Goal: Information Seeking & Learning: Check status

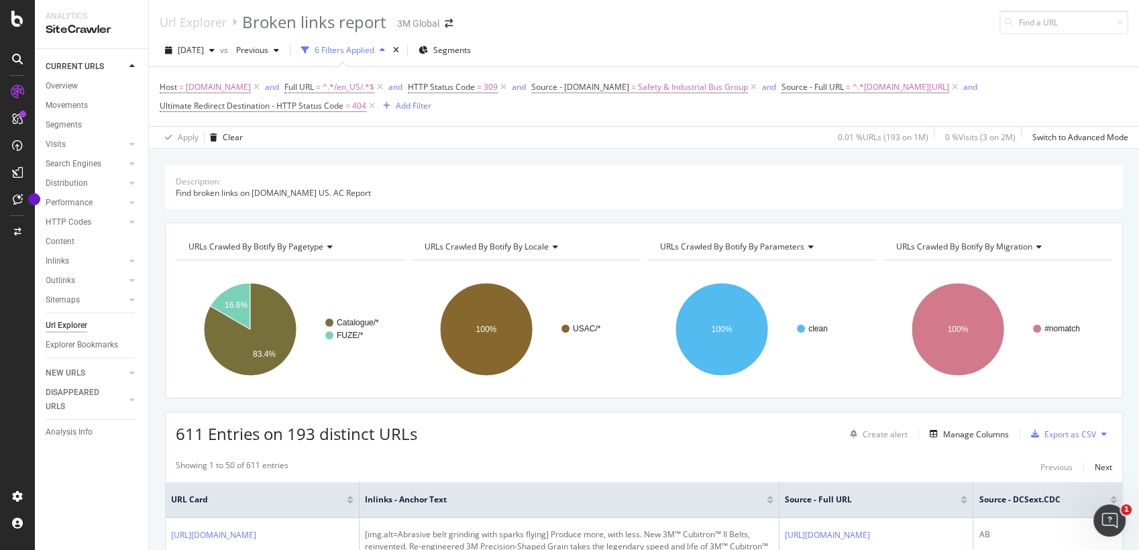
click at [515, 136] on div "Apply Clear 0.01 % URLs ( 193 on 1M ) 0 % Visits ( 3 on 2M ) Switch to Advanced…" at bounding box center [644, 137] width 990 height 22
click at [514, 145] on div "Apply Clear 0.01 % URLs ( 193 on 1M ) 0 % Visits ( 3 on 2M ) Switch to Advanced…" at bounding box center [644, 137] width 990 height 22
click at [495, 139] on div "Apply Clear 0.01 % URLs ( 193 on 1M ) 0 % Visits ( 3 on 2M ) Switch to Advanced…" at bounding box center [644, 137] width 990 height 22
click at [149, 10] on div "Url Explorer Broken links report 3M Global" at bounding box center [644, 17] width 990 height 34
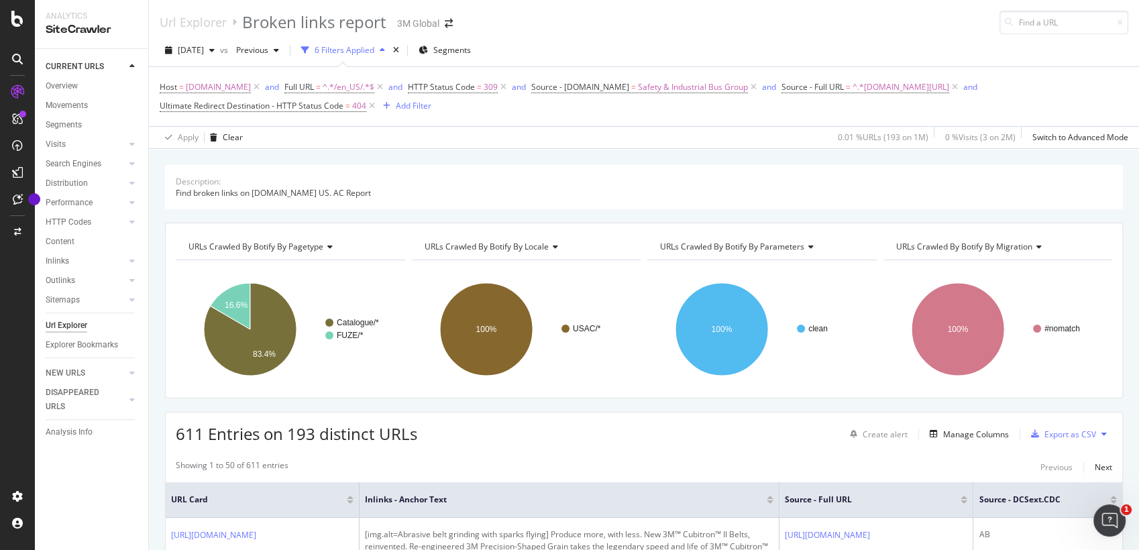
click at [512, 123] on div "Host = [DOMAIN_NAME] and Full URL = ^.*/en_US/.*$ and HTTP Status Code = 309 an…" at bounding box center [644, 96] width 969 height 59
click at [148, 183] on div "Distribution" at bounding box center [97, 183] width 103 height 19
click at [209, 82] on span "[DOMAIN_NAME]" at bounding box center [218, 87] width 65 height 19
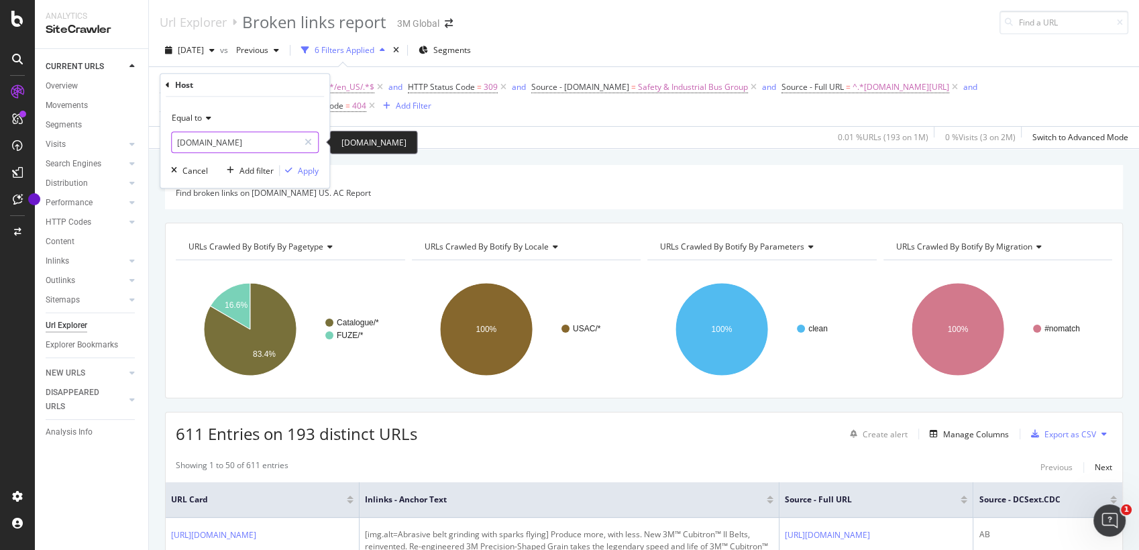
click at [256, 145] on input "[DOMAIN_NAME]" at bounding box center [235, 142] width 127 height 21
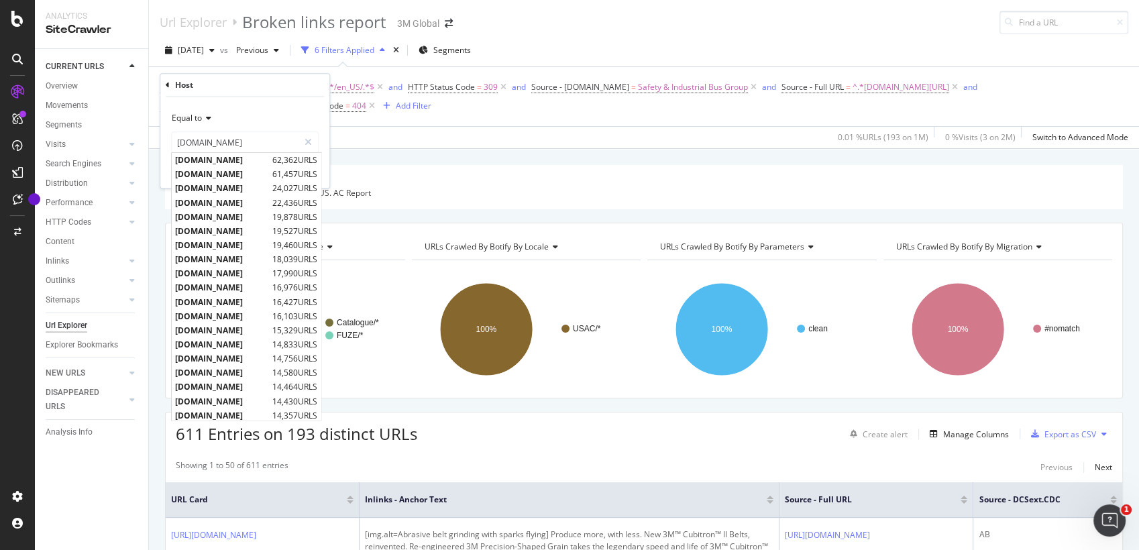
click at [440, 148] on div "[DATE] vs Previous 6 Filters Applied Segments Host = [DOMAIN_NAME] and Full URL…" at bounding box center [644, 91] width 990 height 115
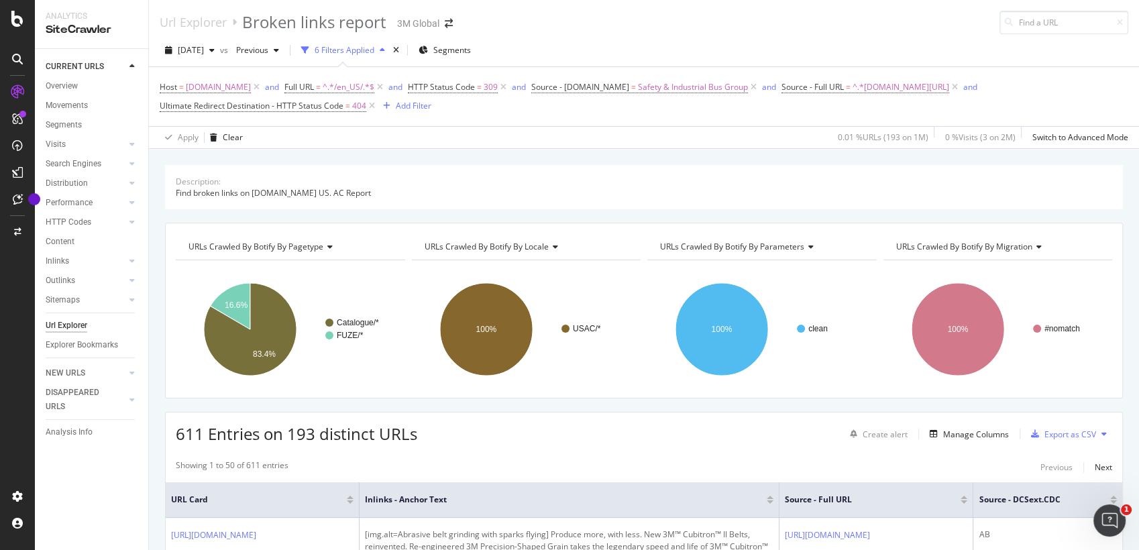
click at [429, 136] on div "Apply Clear 0.01 % URLs ( 193 on 1M ) 0 % Visits ( 3 on 2M ) Switch to Advanced…" at bounding box center [644, 137] width 990 height 22
click at [384, 156] on div "Description: Find broken links on [DOMAIN_NAME] US. AC Report URLs Crawled By B…" at bounding box center [644, 165] width 990 height 32
click at [341, 89] on span "^.*/en_US/.*$" at bounding box center [349, 87] width 52 height 19
click at [494, 147] on div "Apply Clear 0.01 % URLs ( 193 on 1M ) 0 % Visits ( 3 on 2M ) Switch to Advanced…" at bounding box center [644, 137] width 990 height 22
click at [202, 87] on span "[DOMAIN_NAME]" at bounding box center [218, 87] width 65 height 19
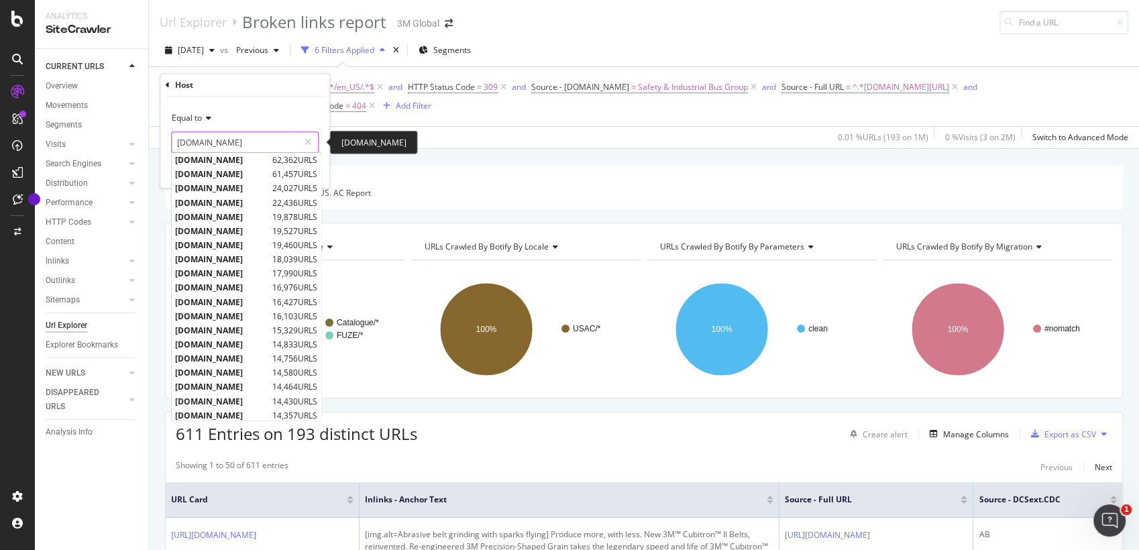
click at [238, 151] on input "[DOMAIN_NAME]" at bounding box center [235, 142] width 127 height 21
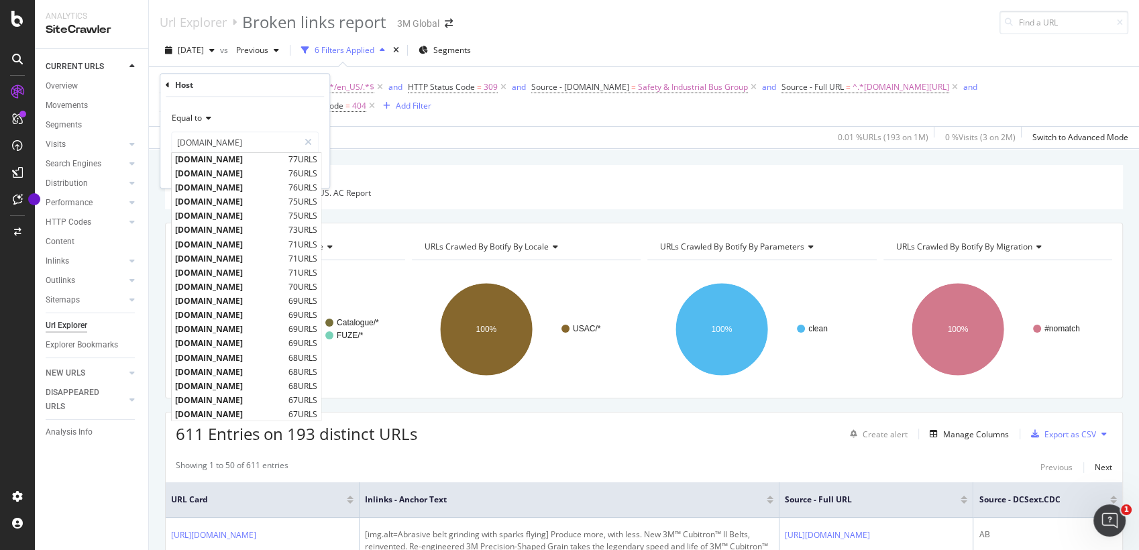
scroll to position [3966, 0]
click at [537, 148] on div "Url Explorer Broken links report 3M Global [DATE] vs Previous 6 Filters Applied…" at bounding box center [644, 275] width 990 height 550
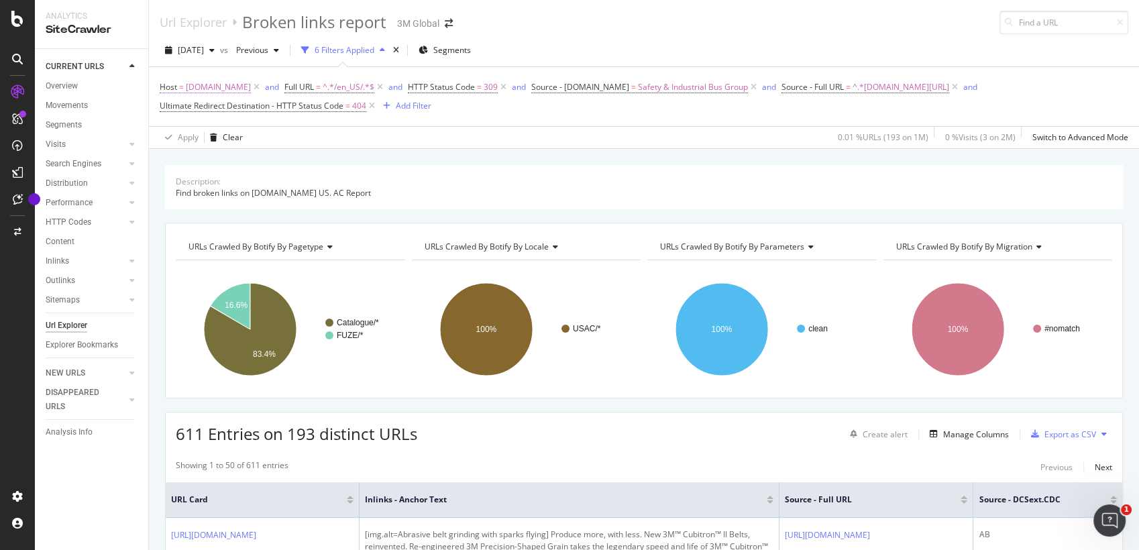
click at [227, 85] on span "[DOMAIN_NAME]" at bounding box center [218, 87] width 65 height 19
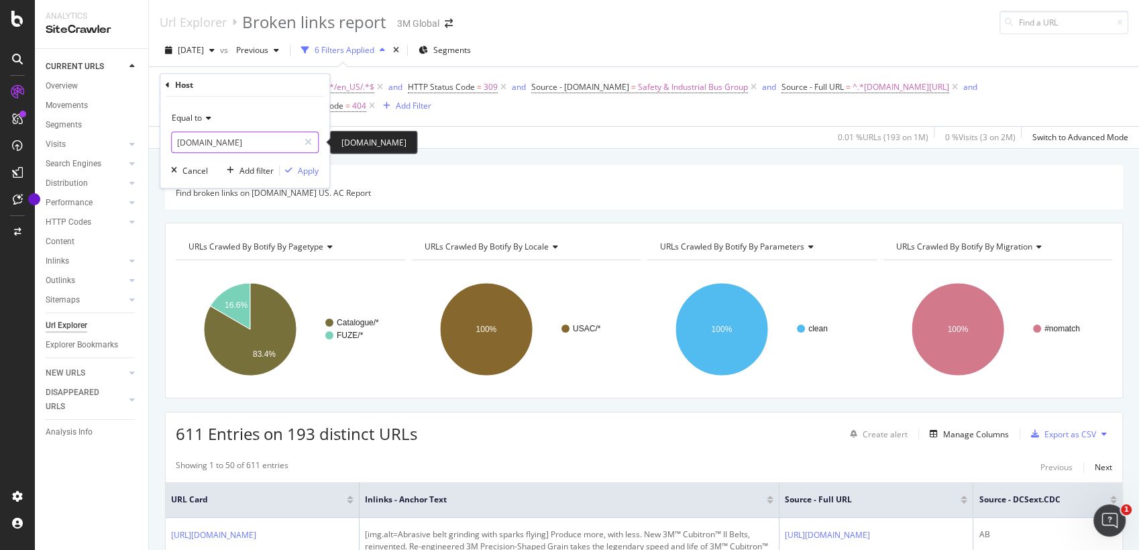
click at [279, 144] on input "[DOMAIN_NAME]" at bounding box center [235, 142] width 127 height 21
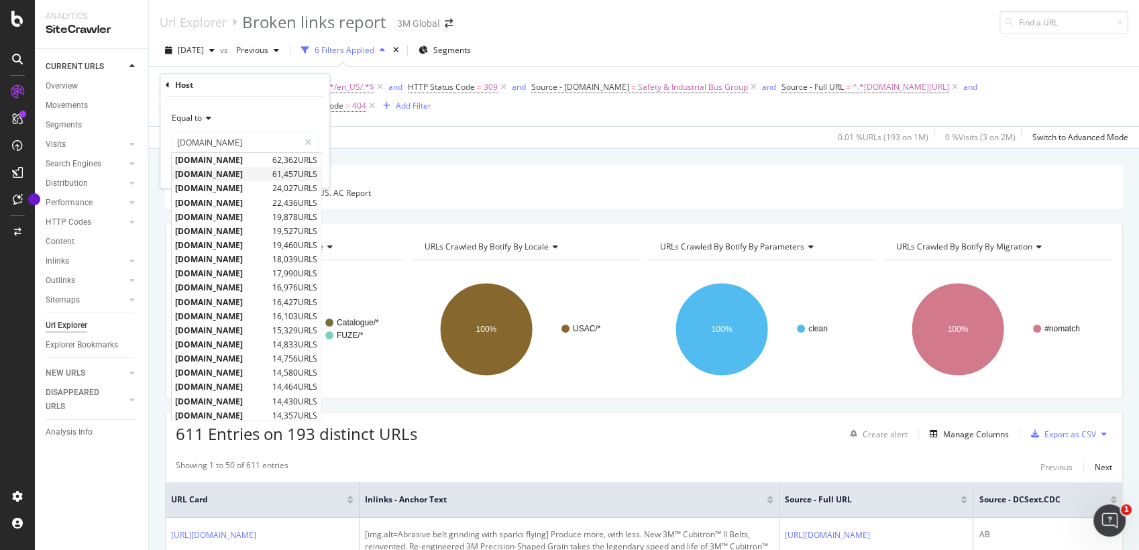
click at [240, 177] on span "[DOMAIN_NAME]" at bounding box center [222, 174] width 94 height 11
type input "[DOMAIN_NAME]"
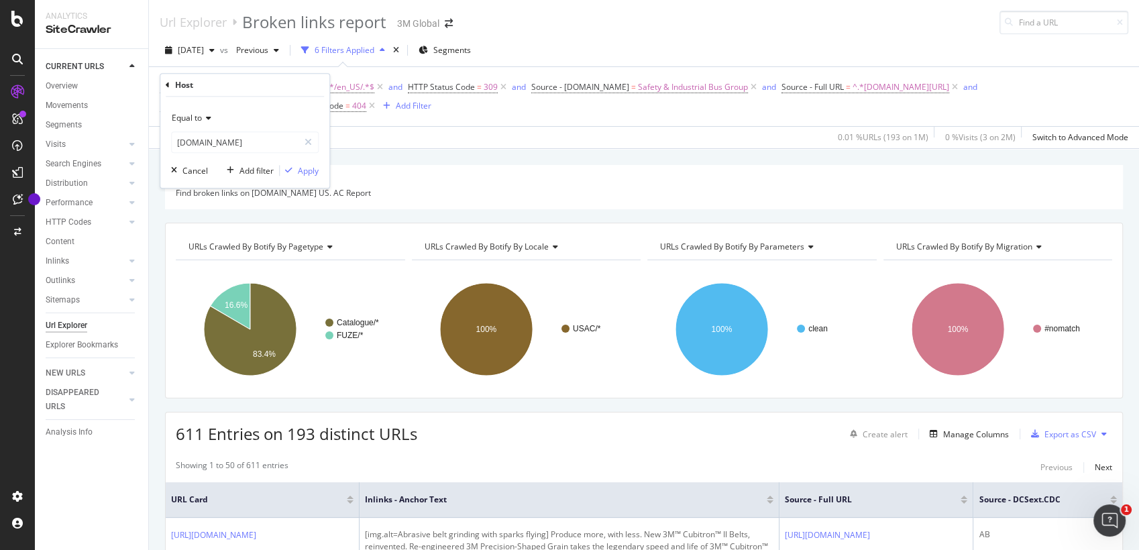
click at [384, 138] on div "Apply Clear 0.01 % URLs ( 193 on 1M ) 0 % Visits ( 3 on 2M ) Switch to Advanced…" at bounding box center [644, 137] width 990 height 22
click at [329, 85] on span "^.*/en_US/.*$" at bounding box center [349, 87] width 52 height 19
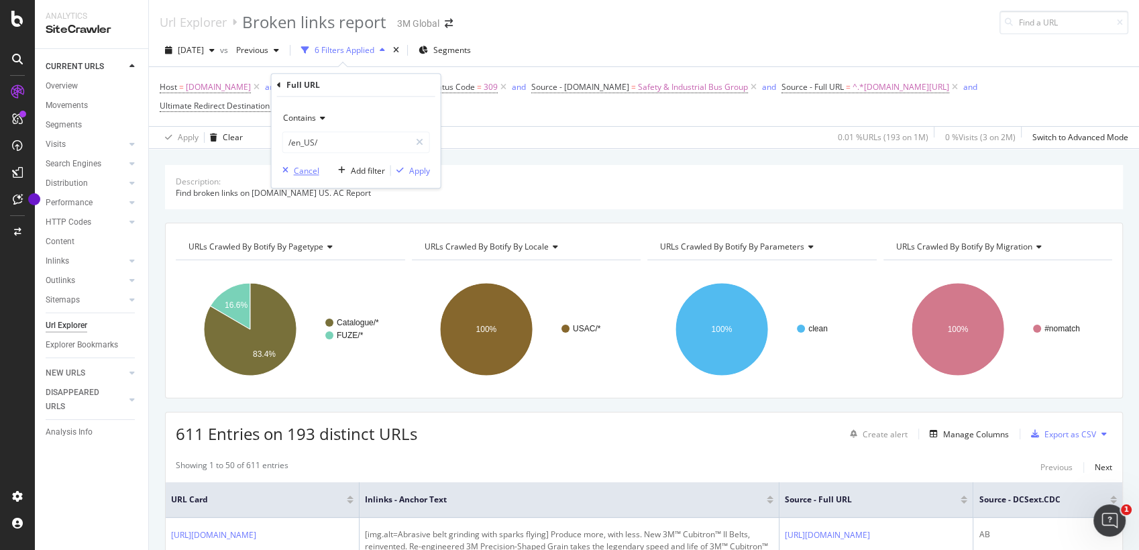
click at [306, 173] on div "Cancel" at bounding box center [306, 170] width 25 height 11
click at [342, 89] on span "^.*/en_US/.*$" at bounding box center [349, 87] width 52 height 19
click at [420, 143] on icon at bounding box center [419, 142] width 7 height 9
drag, startPoint x: 503, startPoint y: 142, endPoint x: 441, endPoint y: 118, distance: 66.7
click at [503, 142] on div "Apply Clear 0.01 % URLs ( 193 on 1M ) 0 % Visits ( 3 on 2M ) Switch to Advanced…" at bounding box center [644, 137] width 990 height 22
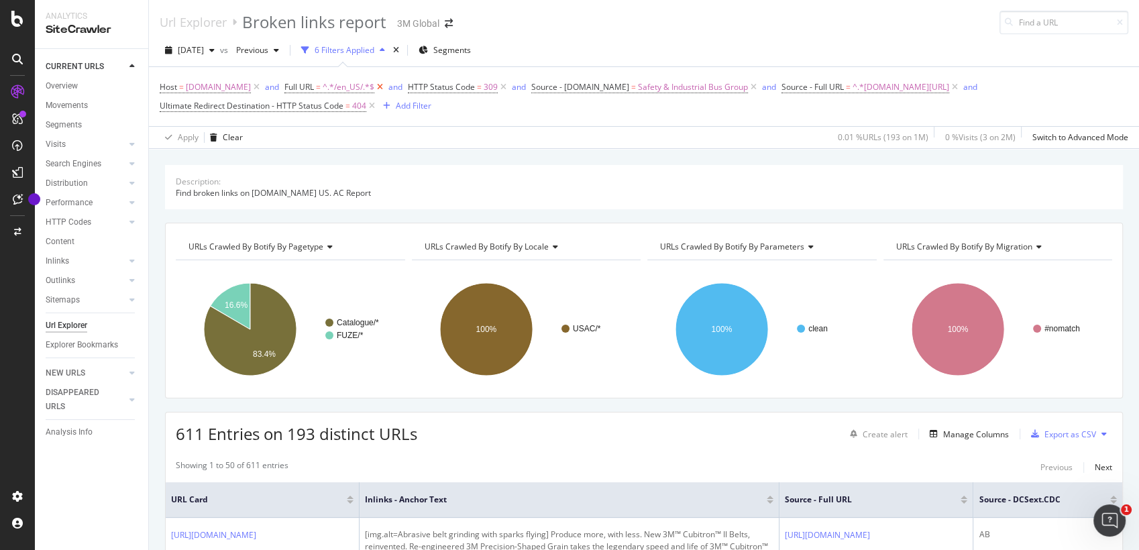
click at [374, 87] on icon at bounding box center [379, 87] width 11 height 13
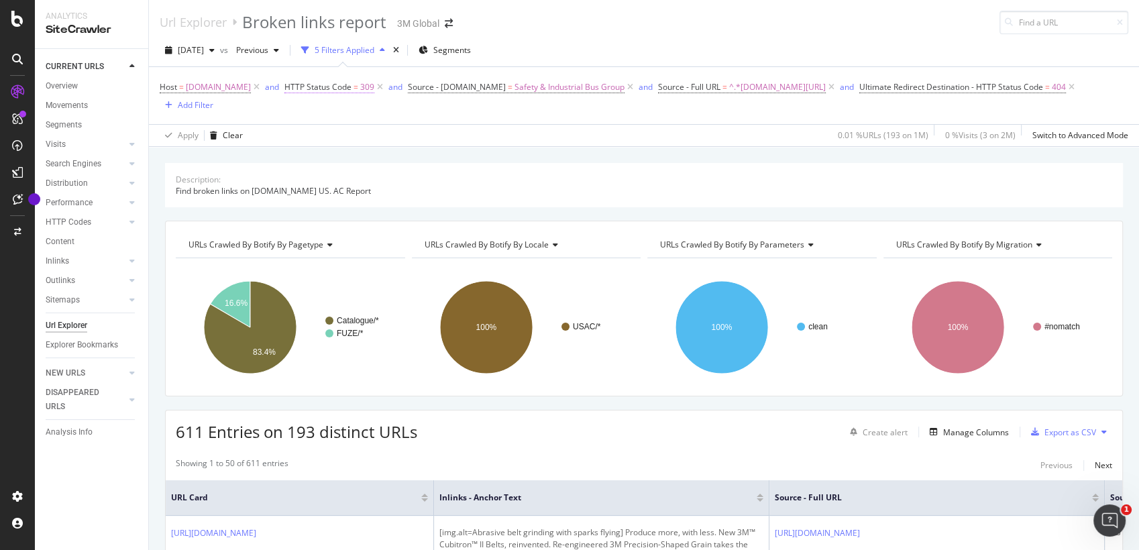
click at [316, 89] on span "HTTP Status Code" at bounding box center [318, 86] width 67 height 11
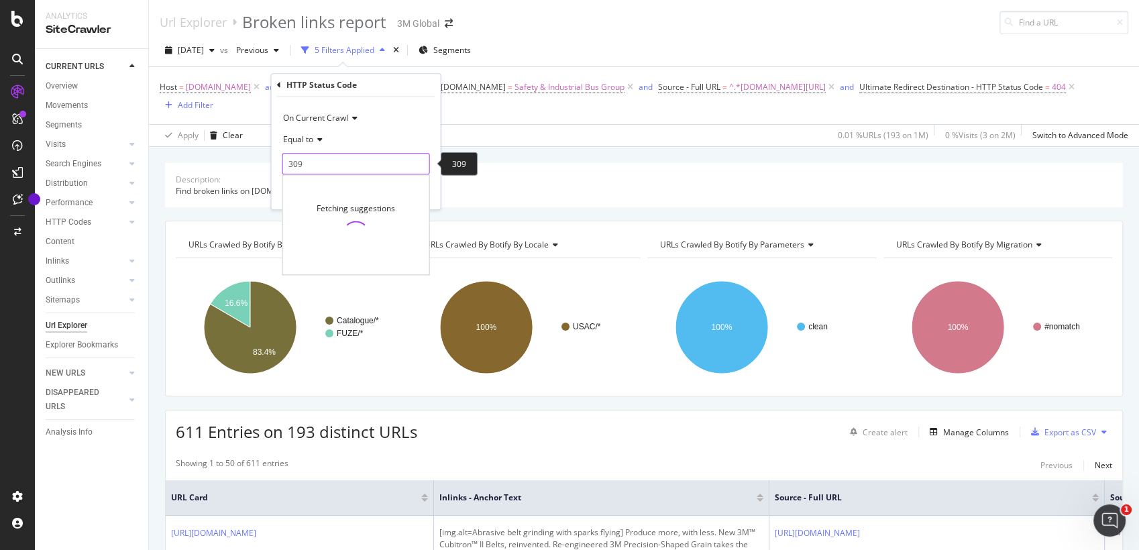
click at [328, 164] on input "309" at bounding box center [356, 163] width 148 height 21
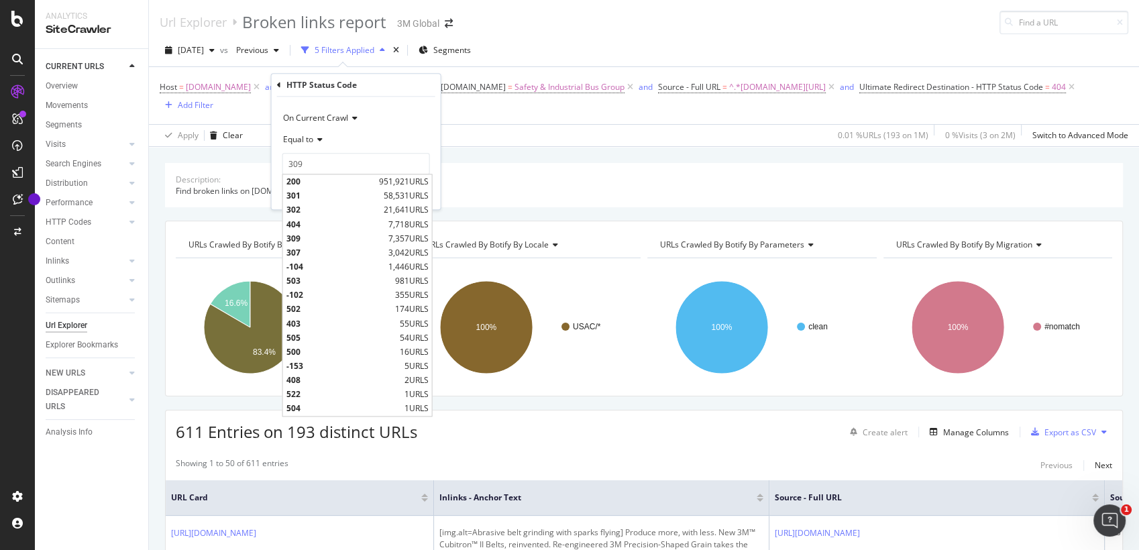
click at [542, 108] on div "Host = [DOMAIN_NAME] and HTTP Status Code = 309 and Source - [DOMAIN_NAME] = Sa…" at bounding box center [644, 96] width 969 height 36
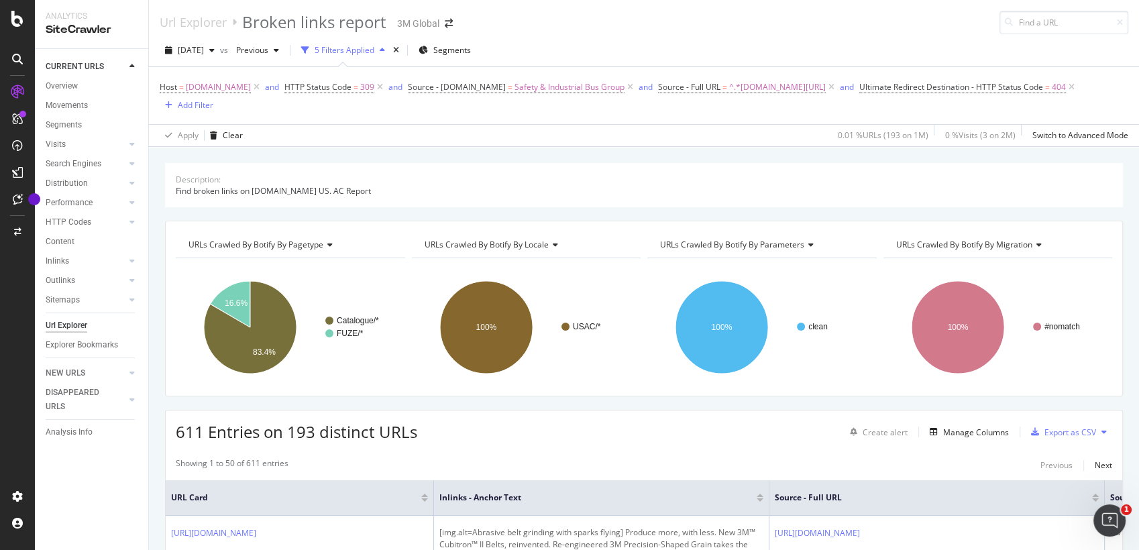
click at [720, 124] on div "Apply Clear 0.01 % URLs ( 193 on 1M ) 0 % Visits ( 3 on 2M ) Switch to Advanced…" at bounding box center [644, 135] width 990 height 22
click at [482, 121] on div "Host = [DOMAIN_NAME] and HTTP Status Code = 309 and Source - [DOMAIN_NAME] = Sa…" at bounding box center [644, 95] width 969 height 57
click at [785, 89] on span "^.*[DOMAIN_NAME][URL]" at bounding box center [777, 87] width 97 height 19
click at [221, 90] on span "[DOMAIN_NAME]" at bounding box center [218, 87] width 65 height 19
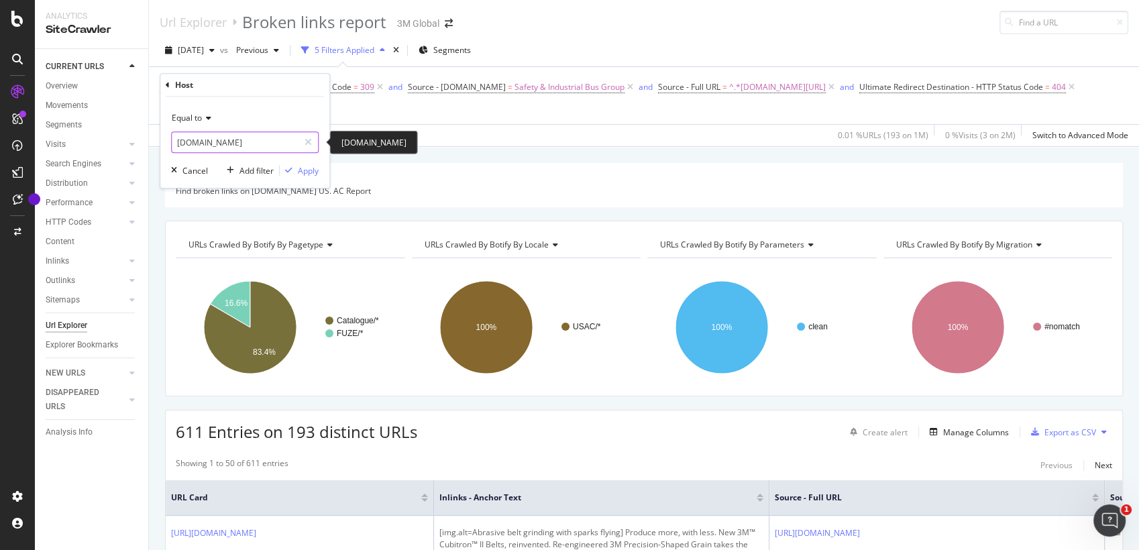
click at [236, 146] on input "[DOMAIN_NAME]" at bounding box center [235, 142] width 127 height 21
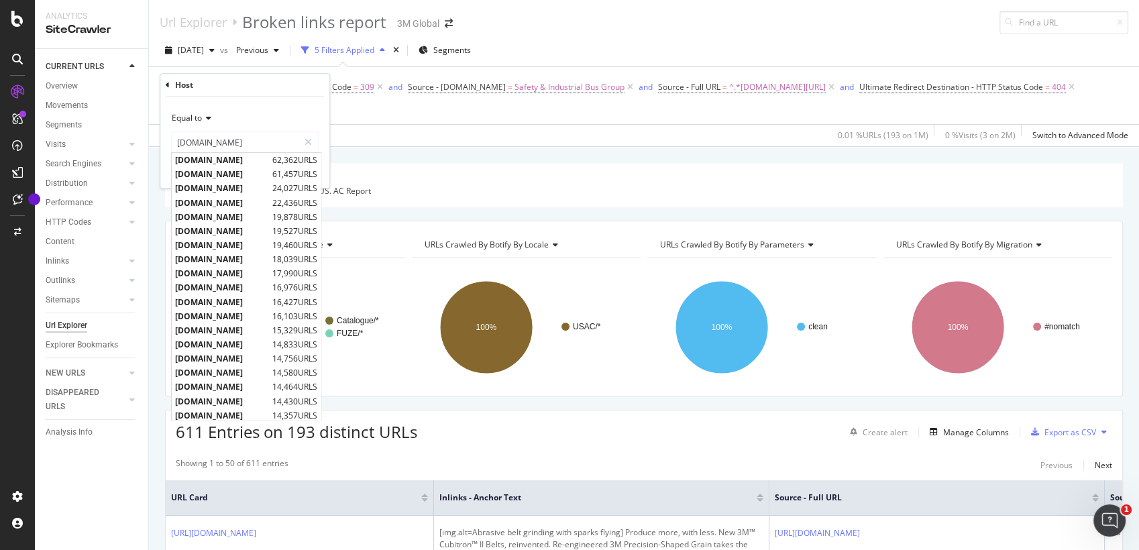
click at [236, 179] on span "[DOMAIN_NAME]" at bounding box center [222, 174] width 94 height 11
type input "[DOMAIN_NAME]"
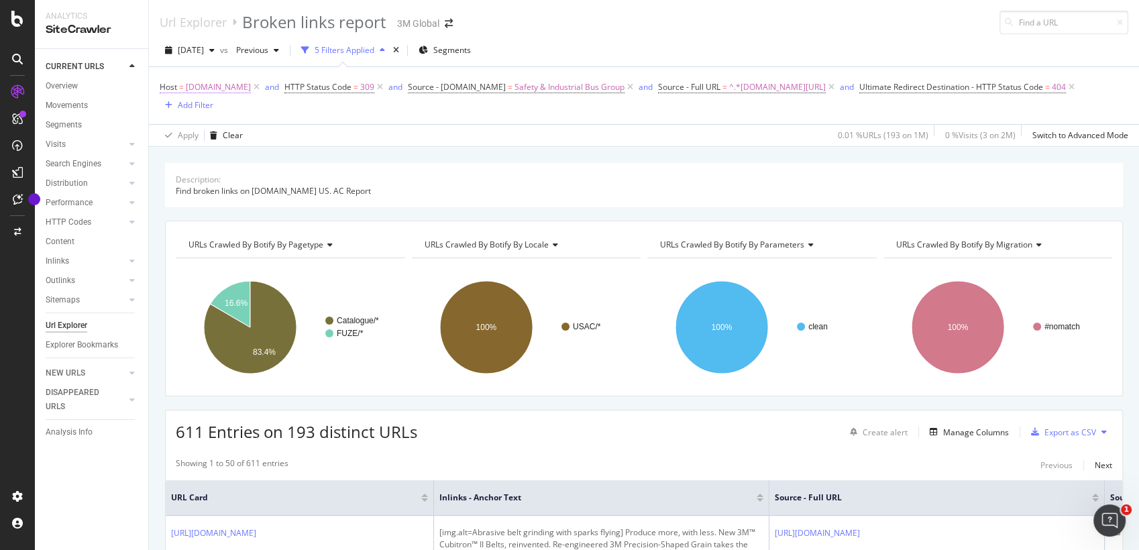
click at [223, 89] on span "[DOMAIN_NAME]" at bounding box center [218, 87] width 65 height 19
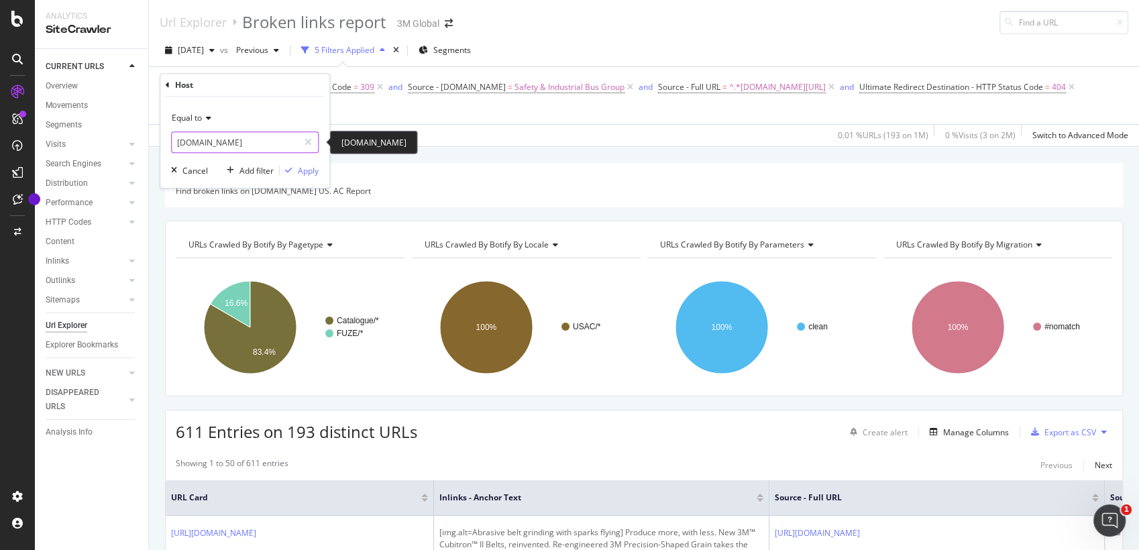
click at [311, 144] on icon at bounding box center [308, 142] width 7 height 9
click at [246, 142] on input "text" at bounding box center [245, 142] width 146 height 21
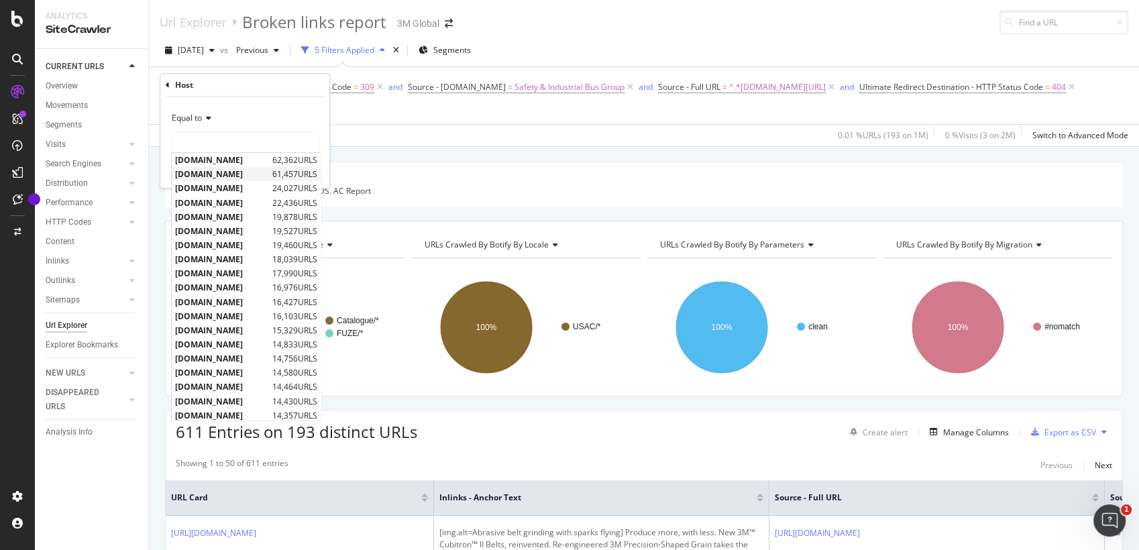
click at [226, 172] on span "[DOMAIN_NAME]" at bounding box center [222, 174] width 94 height 11
type input "[DOMAIN_NAME]"
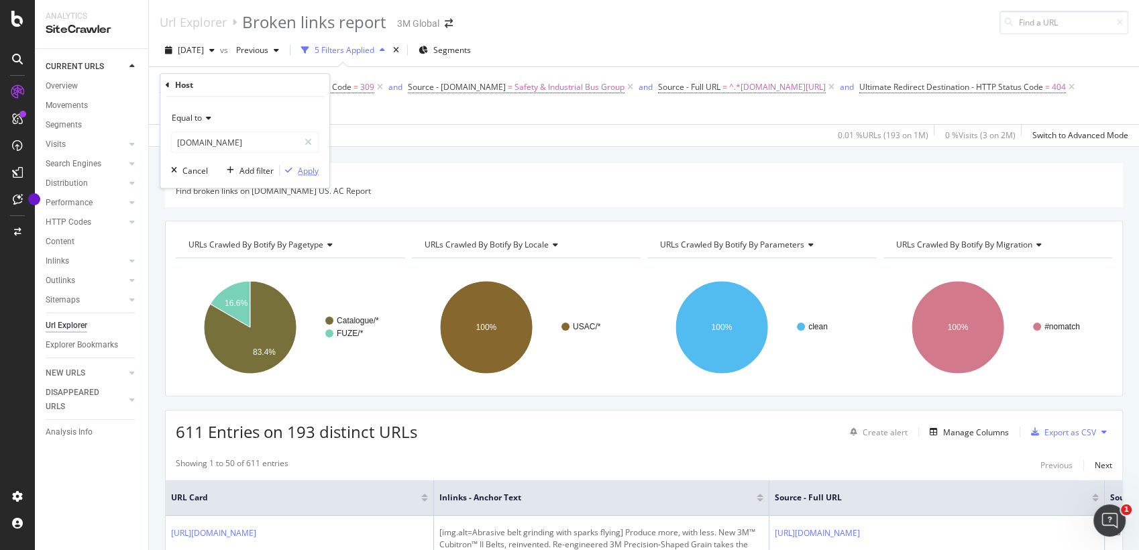
click at [296, 169] on div "button" at bounding box center [289, 170] width 18 height 8
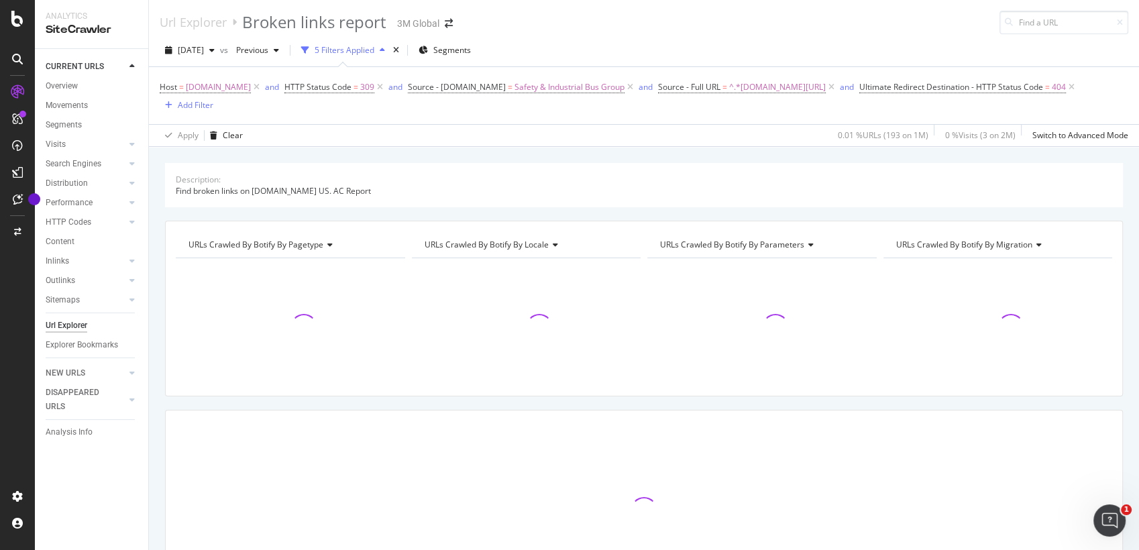
click at [374, 142] on div "Apply Clear 0.01 % URLs ( 193 on 1M ) 0 % Visits ( 3 on 2M ) Switch to Advanced…" at bounding box center [644, 135] width 990 height 22
click at [837, 88] on icon at bounding box center [831, 87] width 11 height 13
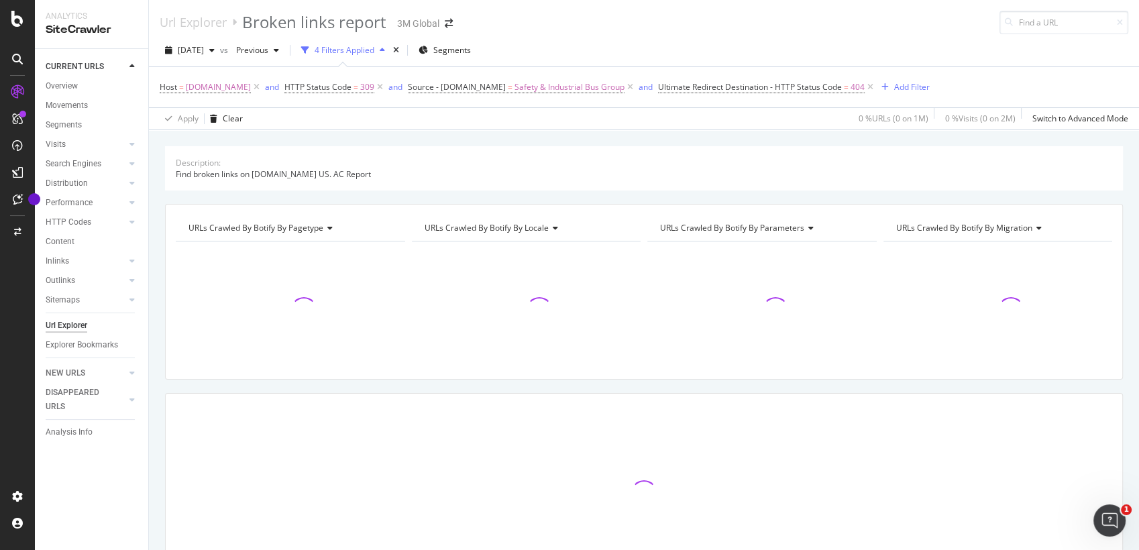
click at [720, 112] on div "Apply Clear 0 % URLs ( 0 on 1M ) 0 % Visits ( 0 on 2M ) Switch to Advanced Mode" at bounding box center [644, 118] width 990 height 22
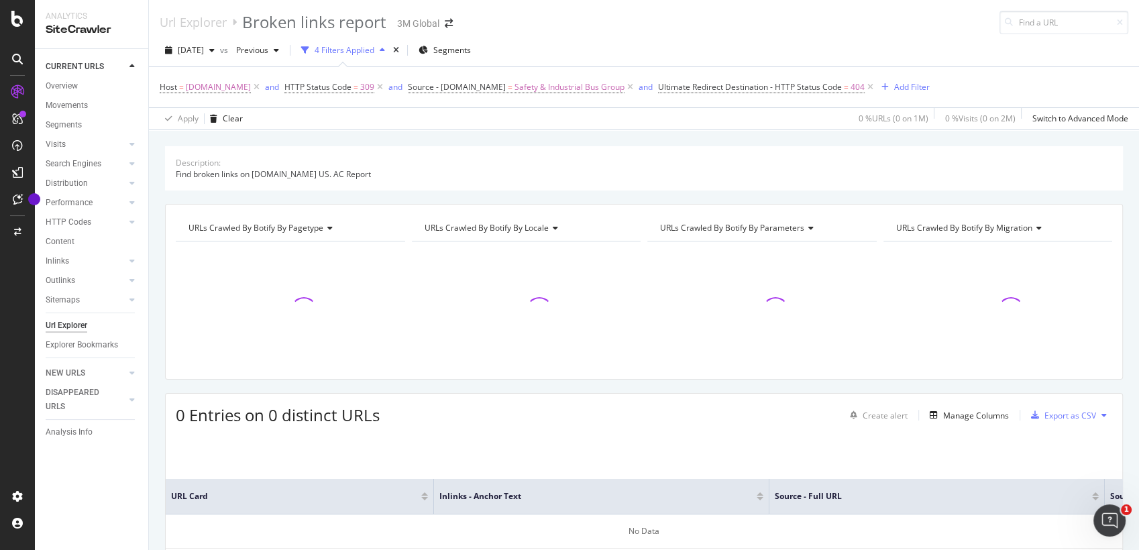
click at [715, 109] on div "Apply Clear 0 % URLs ( 0 on 1M ) 0 % Visits ( 0 on 2M ) Switch to Advanced Mode" at bounding box center [644, 118] width 990 height 22
click at [711, 110] on div "Apply Clear 0 % URLs ( 0 on 1M ) 0 % Visits ( 0 on 2M ) Switch to Advanced Mode" at bounding box center [644, 118] width 990 height 22
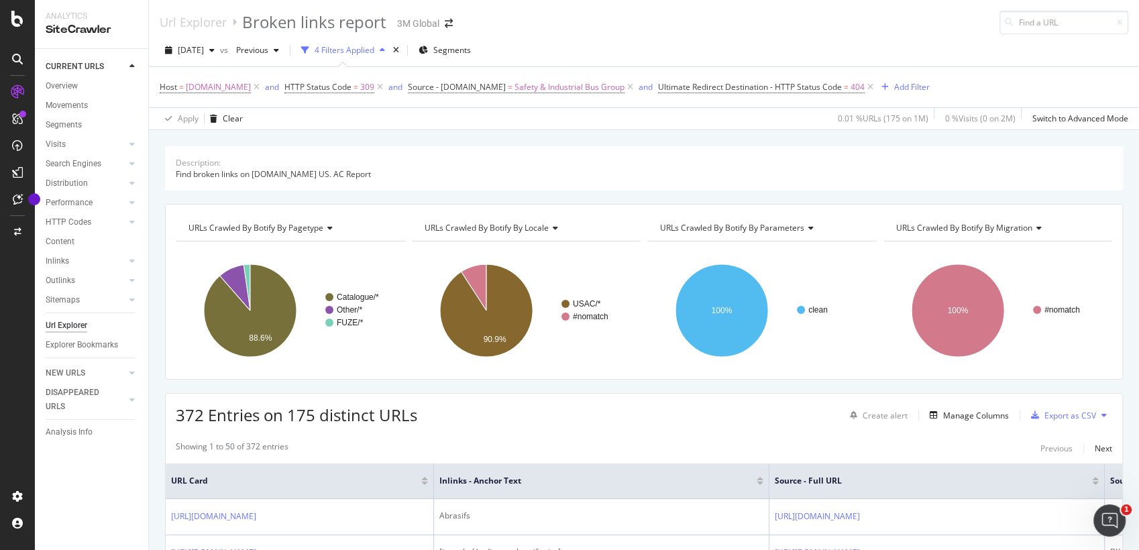
click at [634, 114] on div "Apply Clear 0.01 % URLs ( 175 on 1M ) 0 % Visits ( 0 on 2M ) Switch to Advanced…" at bounding box center [644, 118] width 990 height 22
click at [631, 109] on div "Apply Clear 0.01 % URLs ( 175 on 1M ) 0 % Visits ( 0 on 2M ) Switch to Advanced…" at bounding box center [644, 118] width 990 height 22
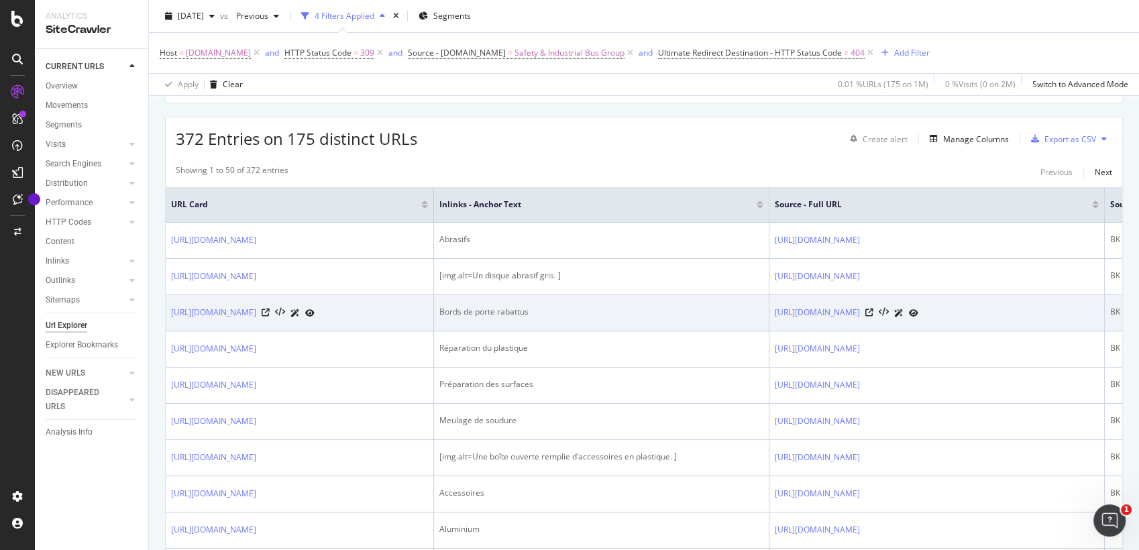
scroll to position [298, 0]
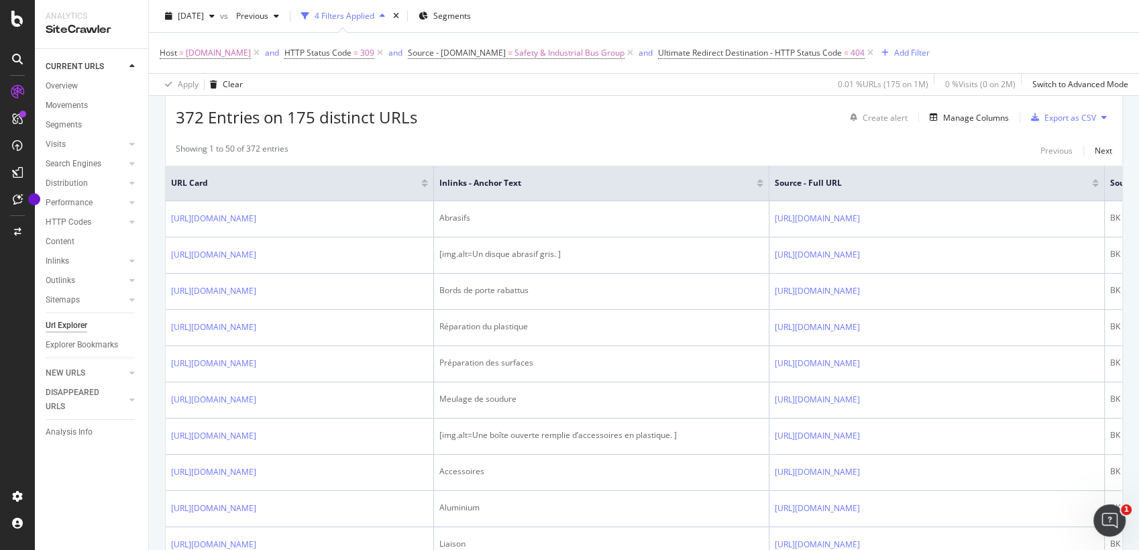
click at [555, 119] on div "372 Entries on 175 distinct URLs Create alert Manage Columns Export as CSV" at bounding box center [644, 112] width 957 height 33
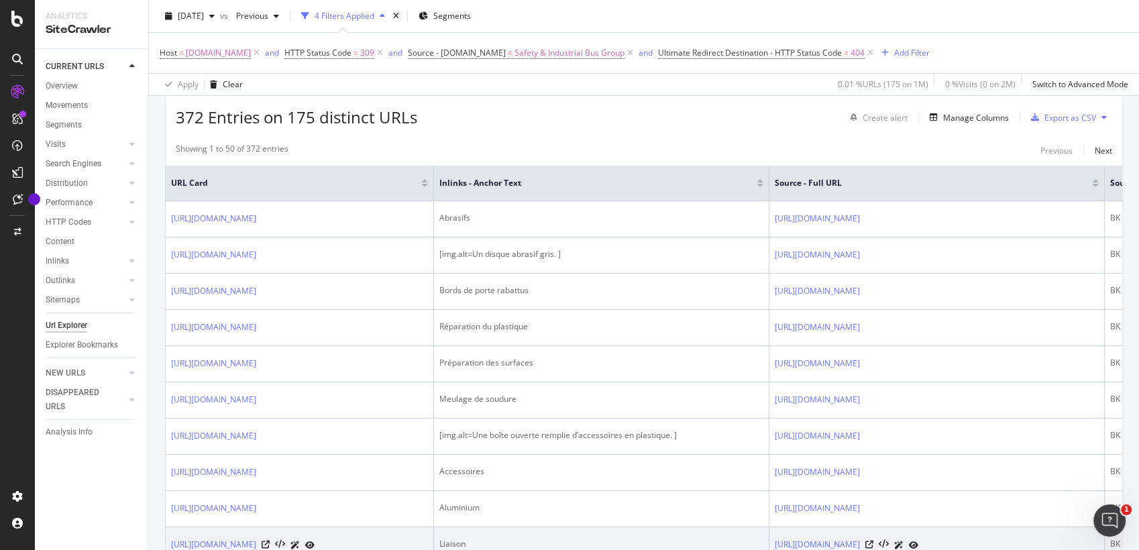
scroll to position [0, 0]
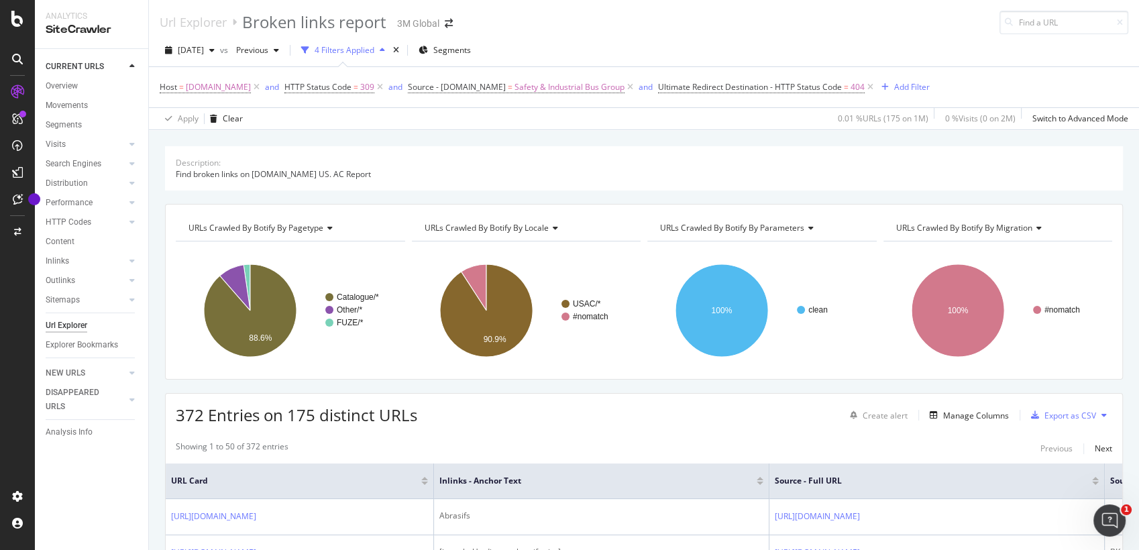
click at [676, 419] on div "372 Entries on 175 distinct URLs Create alert Manage Columns Export as CSV" at bounding box center [644, 410] width 957 height 33
click at [607, 121] on div "Apply Clear 0.01 % URLs ( 175 on 1M ) 0 % Visits ( 0 on 2M ) Switch to Advanced…" at bounding box center [644, 118] width 990 height 22
click at [583, 108] on div "Apply Clear 0.01 % URLs ( 175 on 1M ) 0 % Visits ( 0 on 2M ) Switch to Advanced…" at bounding box center [644, 118] width 990 height 22
click at [572, 109] on div "Apply Clear 0.01 % URLs ( 175 on 1M ) 0 % Visits ( 0 on 2M ) Switch to Advanced…" at bounding box center [644, 118] width 990 height 22
click at [486, 104] on div "Host = [DOMAIN_NAME] and HTTP Status Code = 309 and Source - [DOMAIN_NAME] = Sa…" at bounding box center [644, 87] width 969 height 40
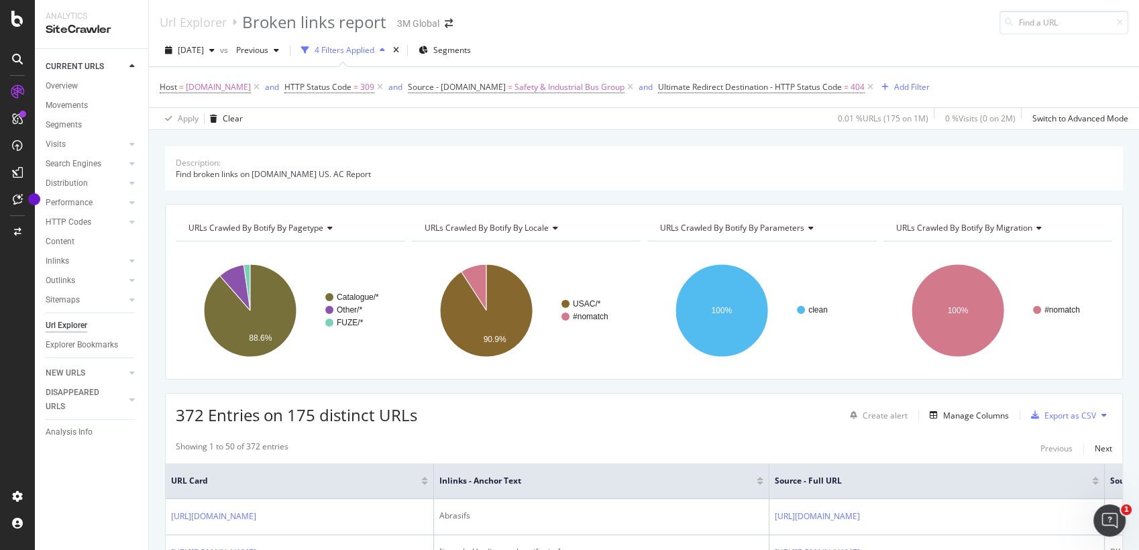
click at [482, 111] on div "Apply Clear 0.01 % URLs ( 175 on 1M ) 0 % Visits ( 0 on 2M ) Switch to Advanced…" at bounding box center [644, 118] width 990 height 22
click at [387, 108] on div "Apply Clear 0.01 % URLs ( 175 on 1M ) 0 % Visits ( 0 on 2M ) Switch to Advanced…" at bounding box center [644, 118] width 990 height 22
click at [397, 109] on div "Apply Clear 0.01 % URLs ( 175 on 1M ) 0 % Visits ( 0 on 2M ) Switch to Advanced…" at bounding box center [644, 118] width 990 height 22
click at [204, 46] on span "[DATE]" at bounding box center [191, 49] width 26 height 11
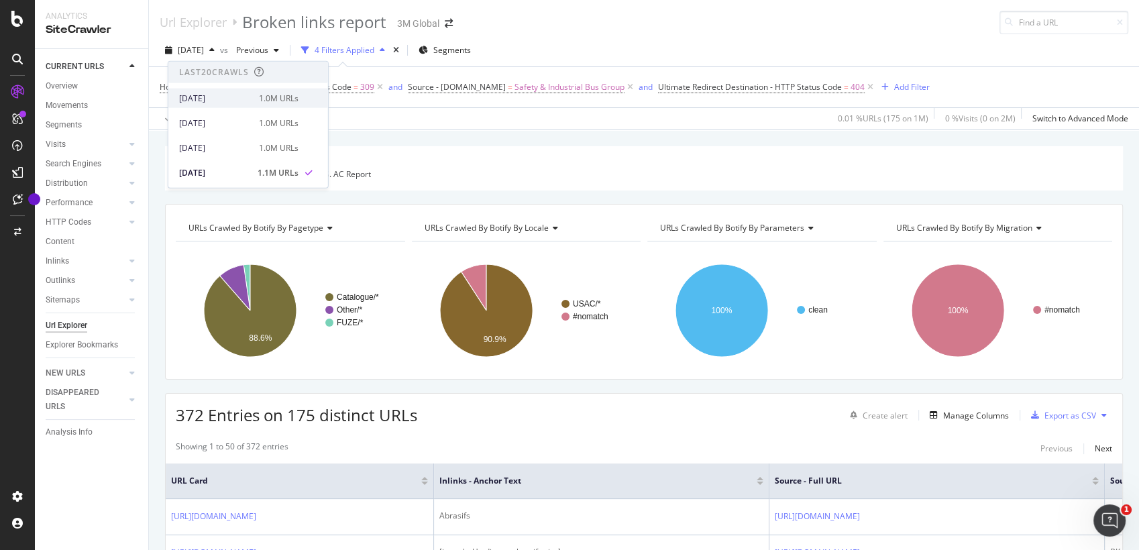
click at [215, 97] on div "[DATE]" at bounding box center [215, 98] width 72 height 12
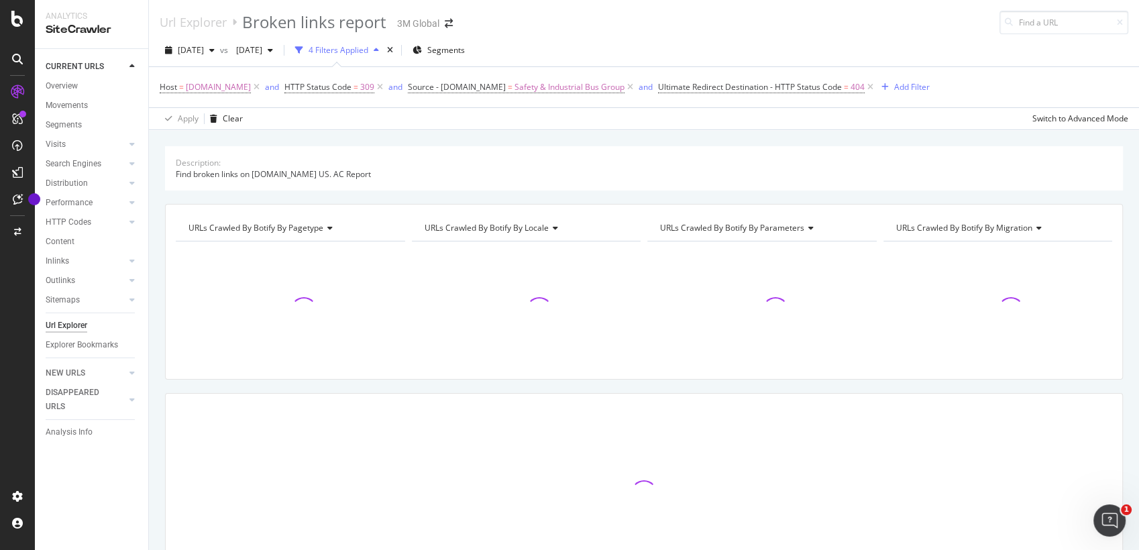
click at [726, 42] on div "[DATE] vs [DATE] 4 Filters Applied Segments" at bounding box center [644, 53] width 990 height 27
click at [262, 50] on span "[DATE]" at bounding box center [247, 49] width 32 height 11
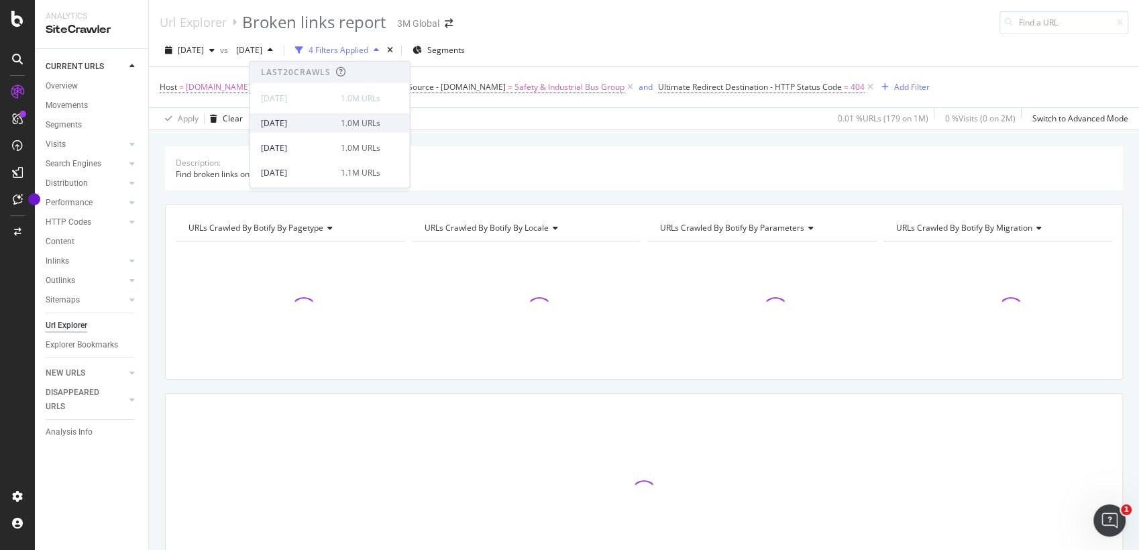
click at [333, 117] on div "[DATE] 1.0M URLs" at bounding box center [320, 123] width 119 height 12
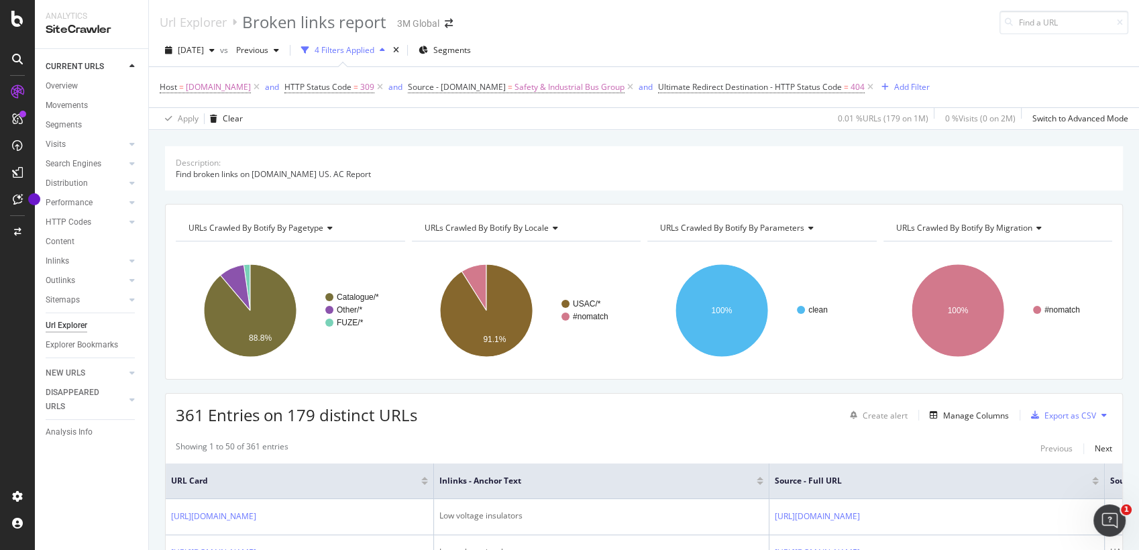
click at [778, 415] on div "361 Entries on 179 distinct URLs Create alert Manage Columns Export as CSV" at bounding box center [644, 410] width 957 height 33
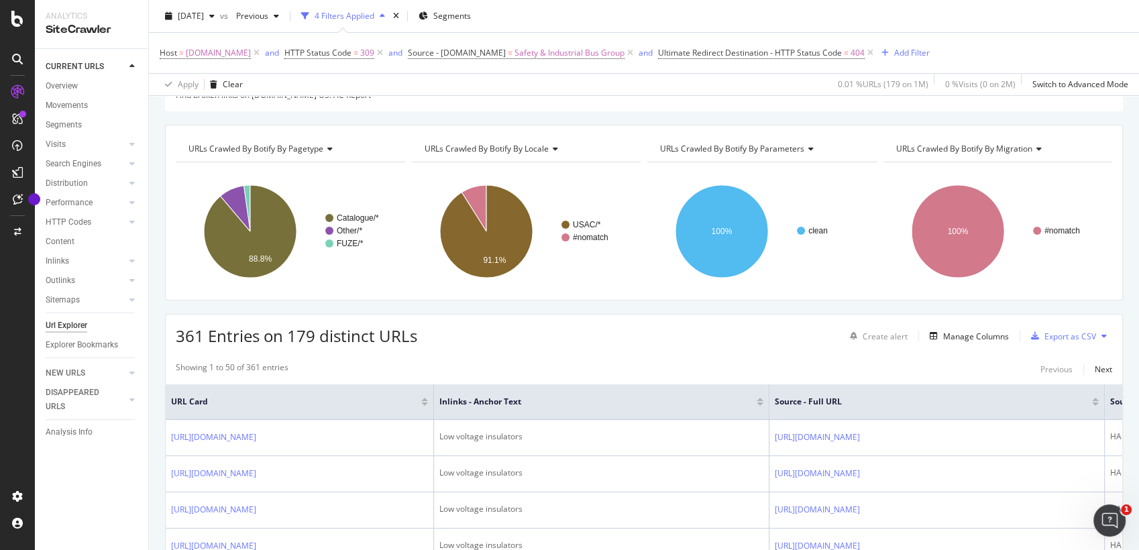
scroll to position [149, 0]
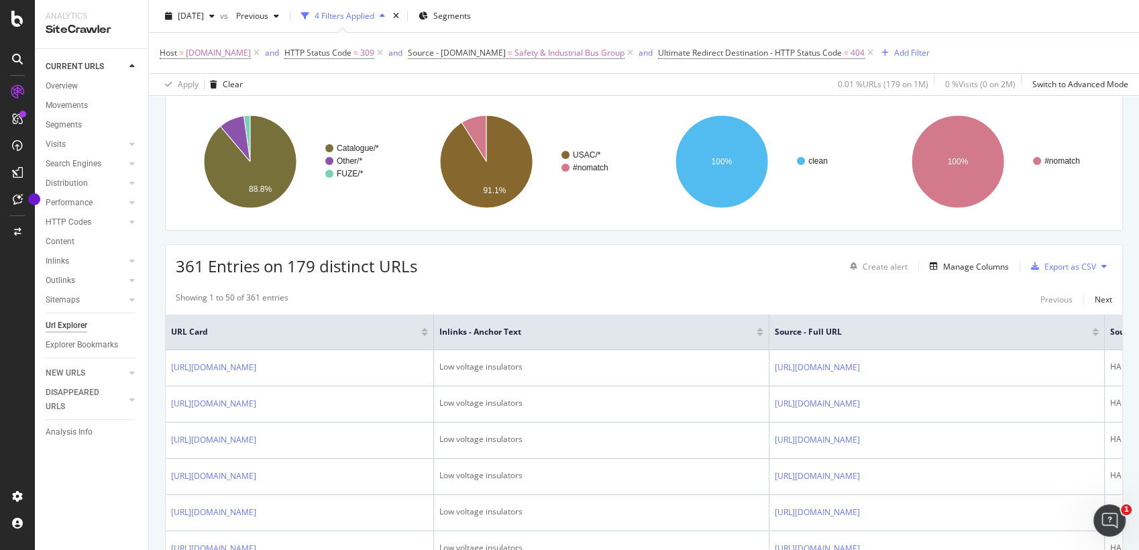
click at [768, 269] on div "361 Entries on 179 distinct URLs Create alert Manage Columns Export as CSV" at bounding box center [644, 261] width 957 height 33
click at [432, 274] on div "361 Entries on 179 distinct URLs Create alert Manage Columns Export as CSV" at bounding box center [644, 261] width 957 height 33
click at [433, 271] on div "361 Entries on 179 distinct URLs Create alert Manage Columns Export as CSV" at bounding box center [644, 261] width 957 height 33
click at [435, 276] on div "361 Entries on 179 distinct URLs Create alert Manage Columns Export as CSV" at bounding box center [644, 261] width 957 height 33
click at [433, 273] on div "361 Entries on 179 distinct URLs Create alert Manage Columns Export as CSV" at bounding box center [644, 261] width 957 height 33
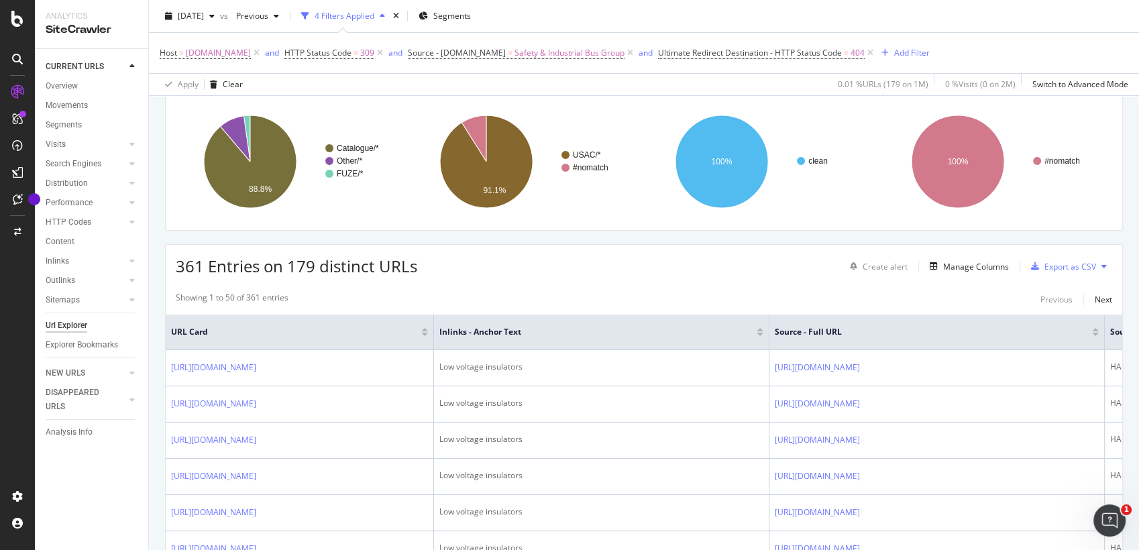
click at [433, 263] on div "361 Entries on 179 distinct URLs Create alert Manage Columns Export as CSV" at bounding box center [644, 261] width 957 height 33
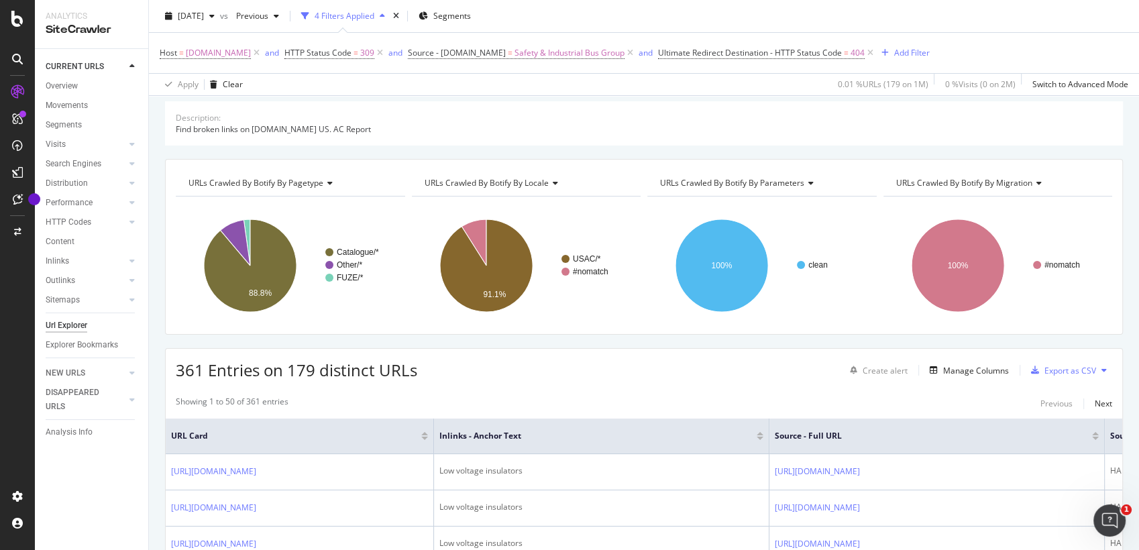
scroll to position [0, 0]
